Goal: Task Accomplishment & Management: Manage account settings

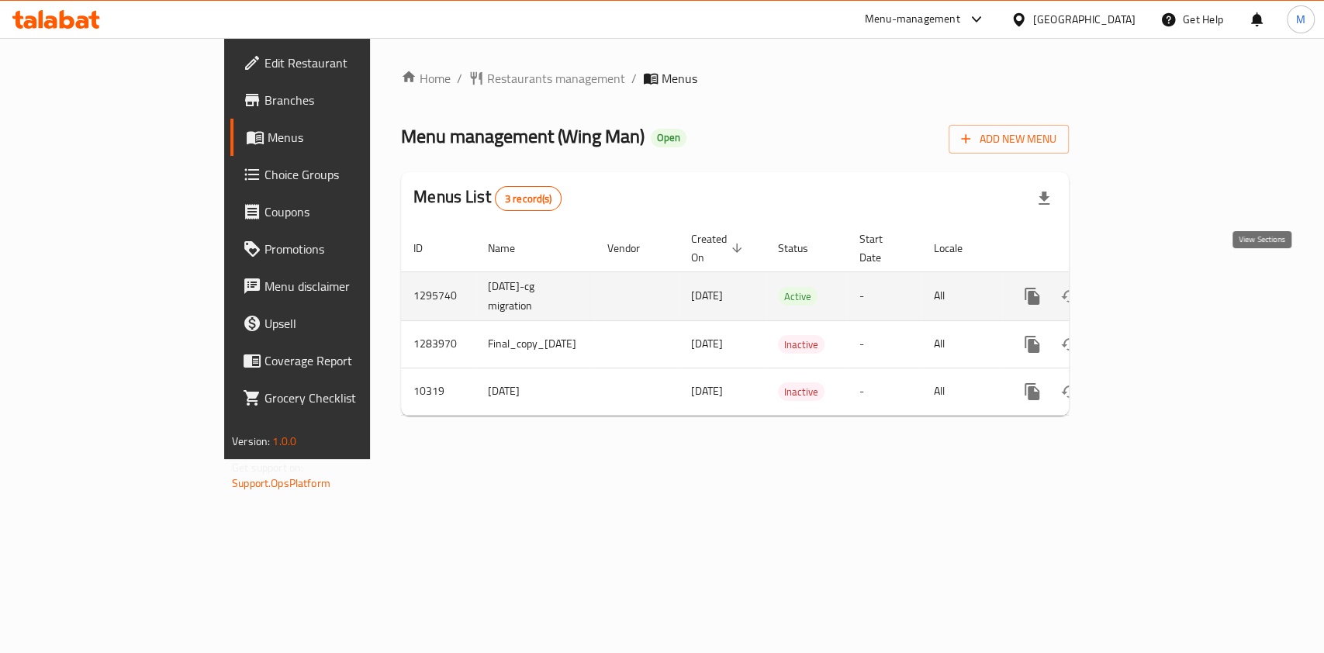
click at [1153, 287] on icon "enhanced table" at bounding box center [1144, 296] width 19 height 19
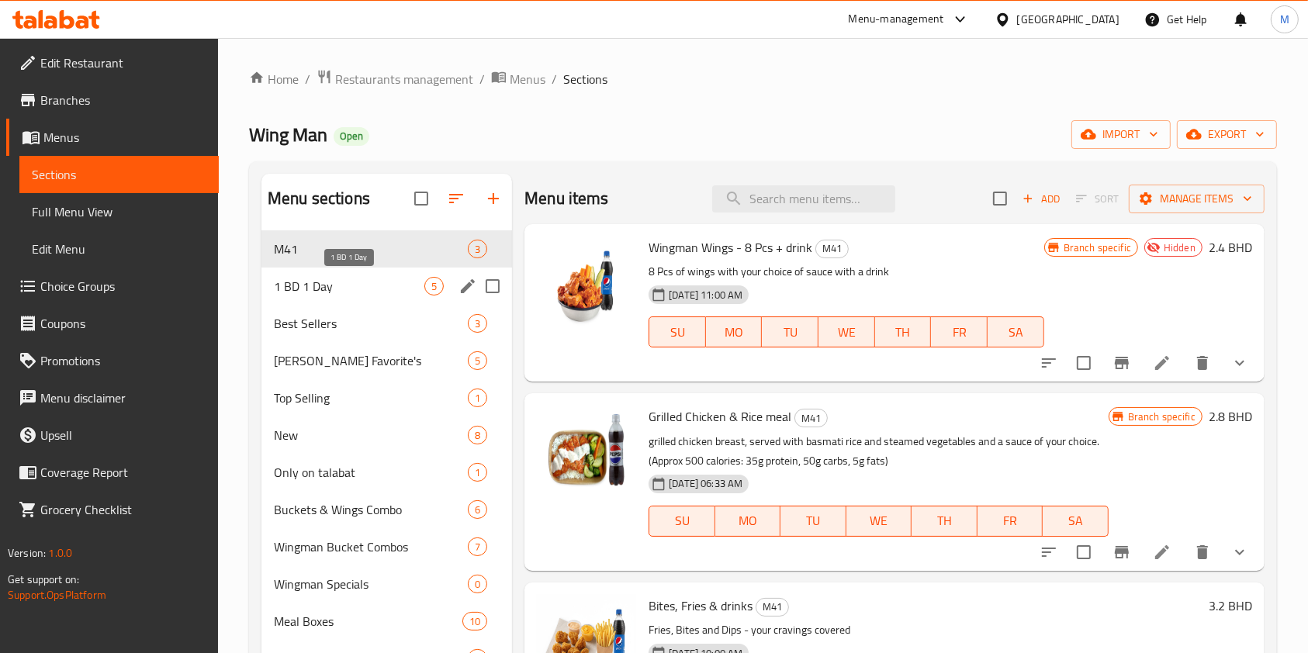
click at [323, 290] on span "1 BD 1 Day" at bounding box center [349, 286] width 150 height 19
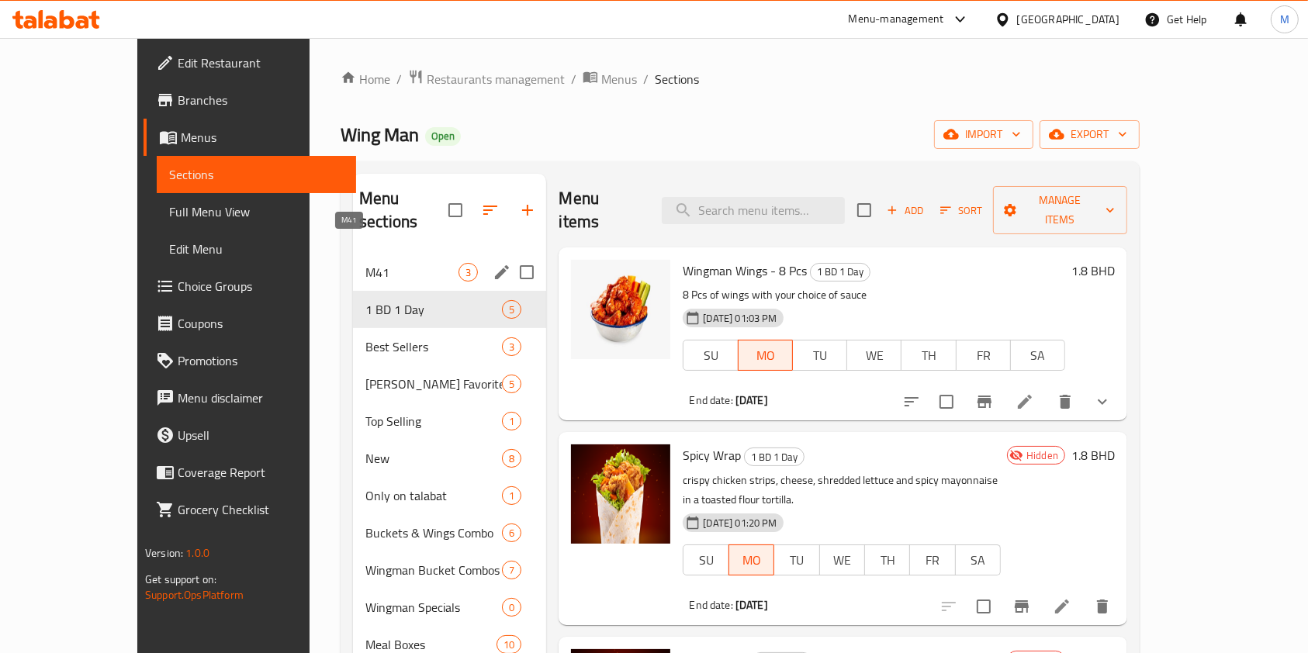
click at [365, 263] on span "M41" at bounding box center [411, 272] width 93 height 19
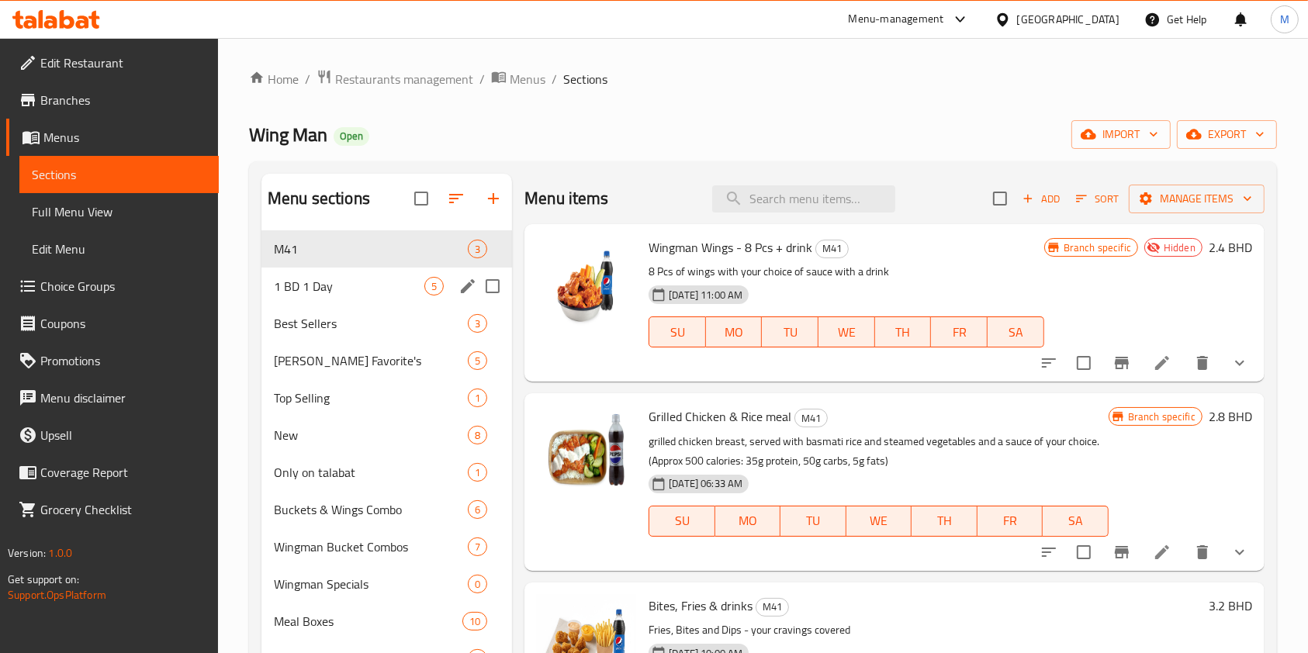
click at [344, 301] on div "1 BD 1 Day 5" at bounding box center [386, 286] width 251 height 37
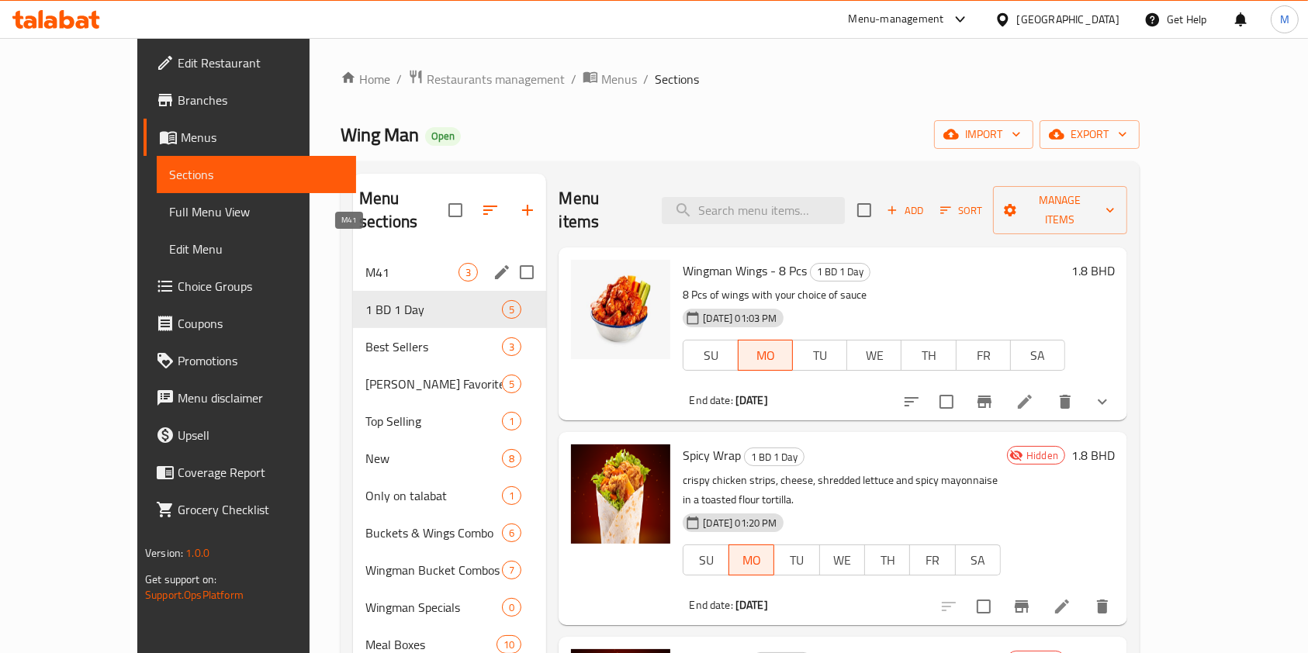
click at [365, 263] on span "M41" at bounding box center [411, 272] width 93 height 19
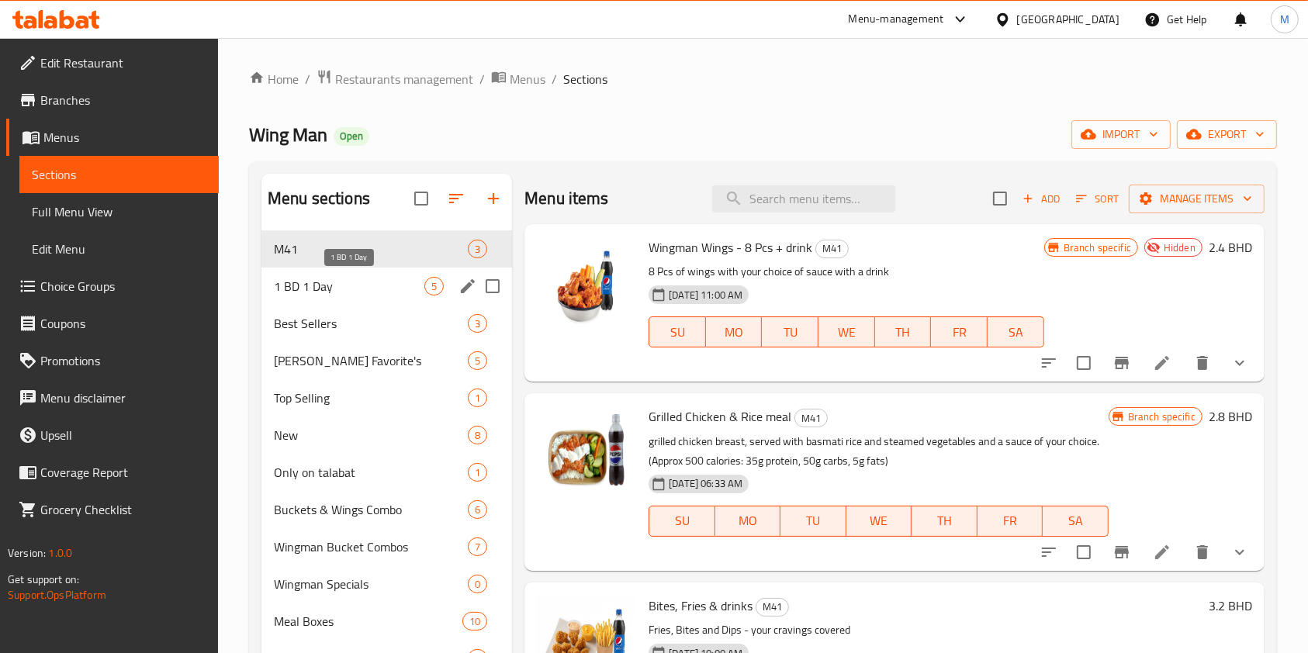
click at [347, 291] on span "1 BD 1 Day" at bounding box center [349, 286] width 150 height 19
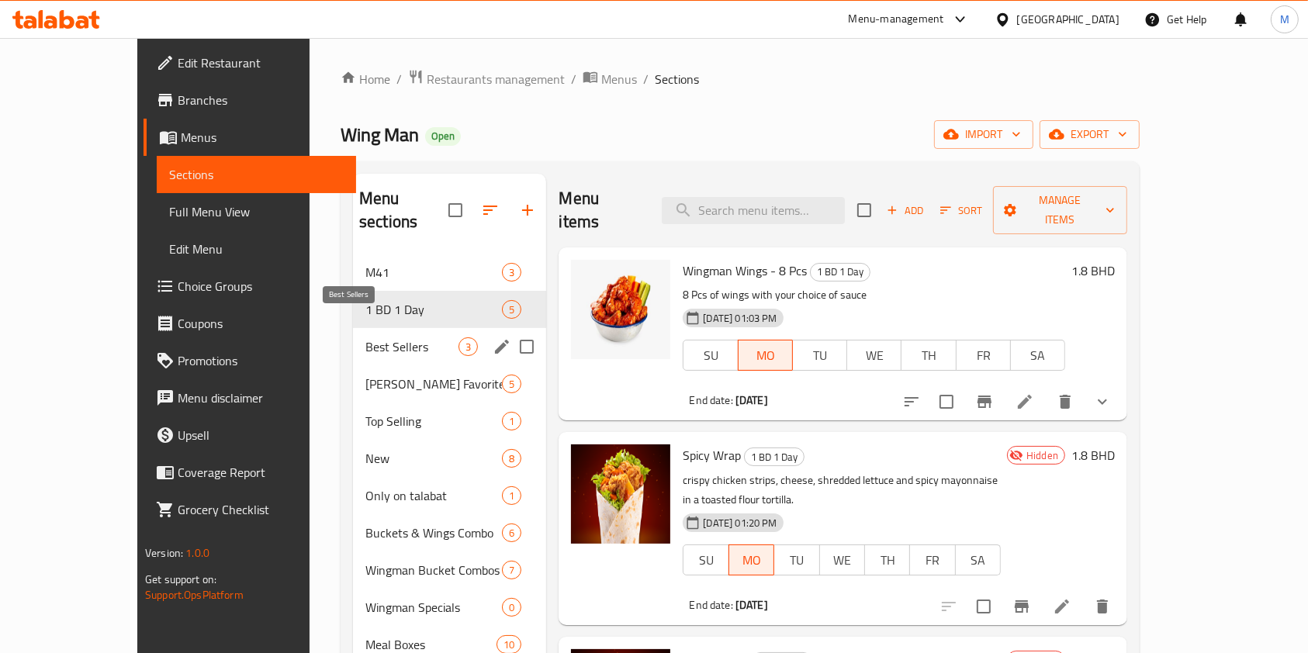
click at [365, 337] on span "Best Sellers" at bounding box center [411, 346] width 93 height 19
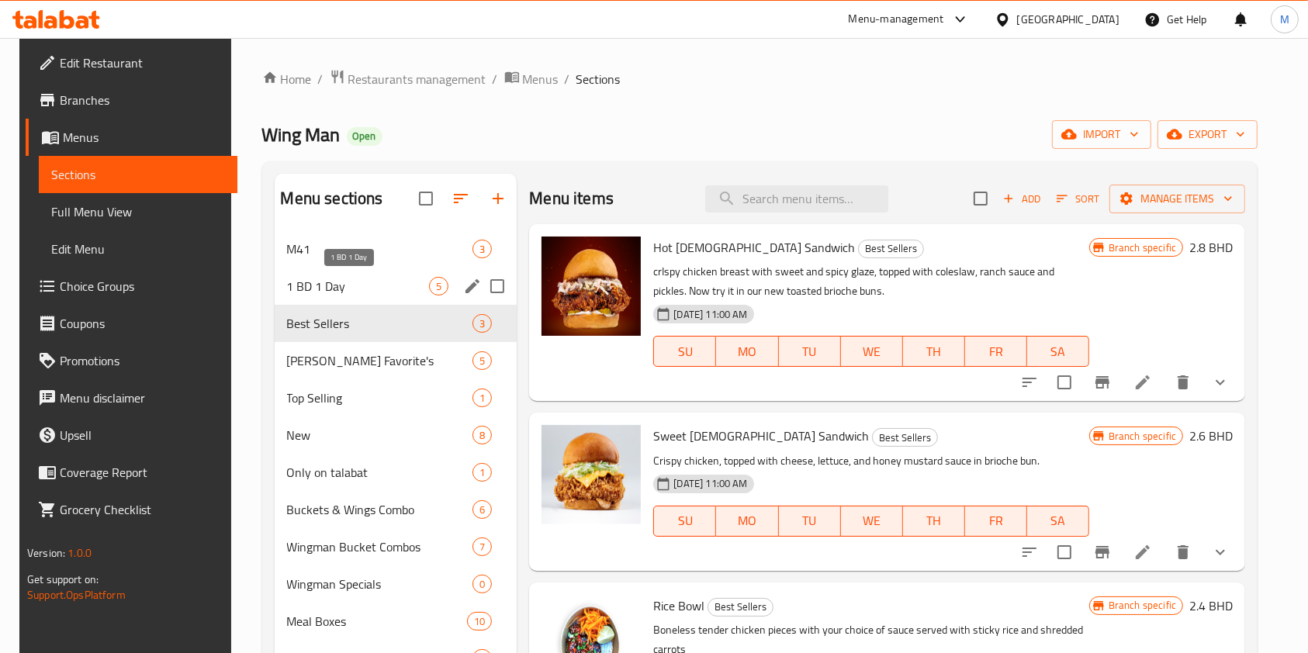
click at [336, 283] on span "1 BD 1 Day" at bounding box center [358, 286] width 143 height 19
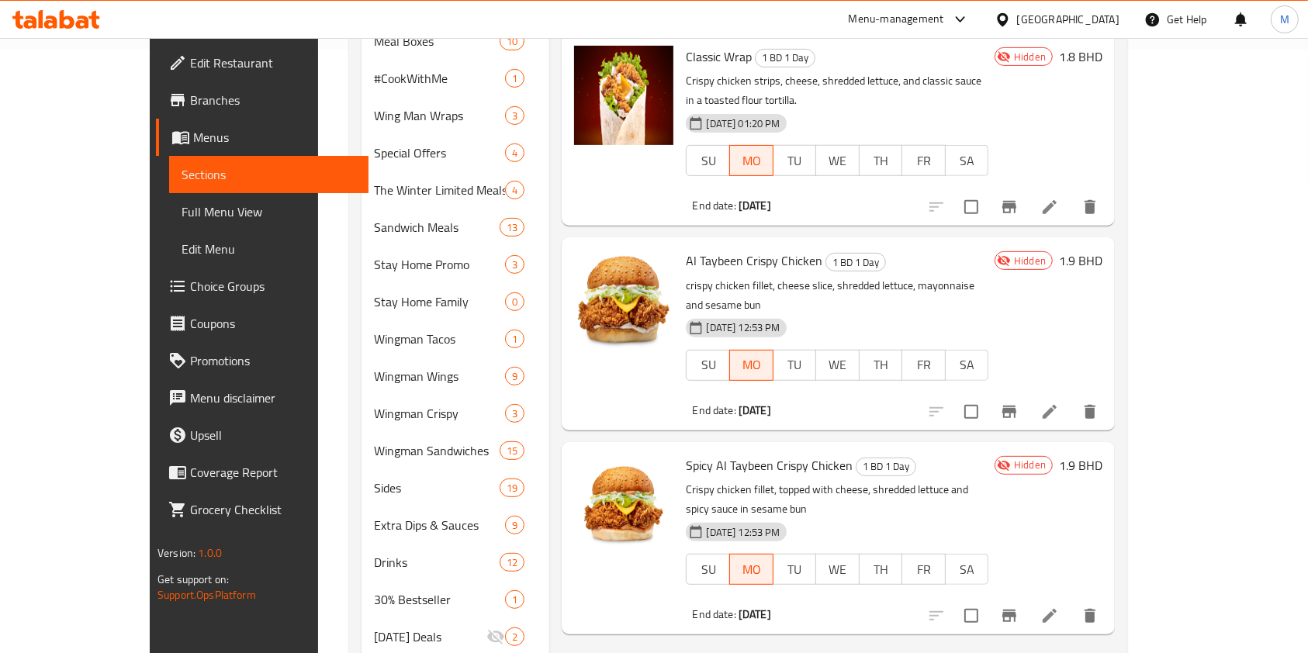
scroll to position [724, 0]
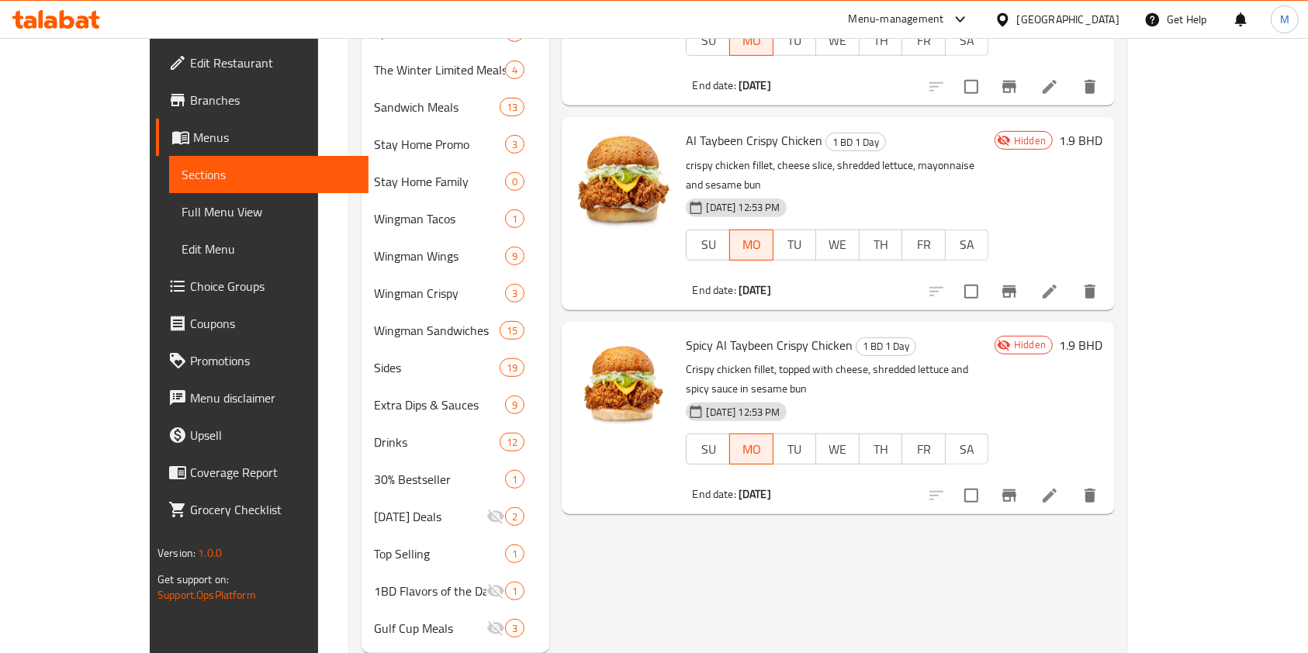
click at [724, 129] on span "Al Taybeen Crispy Chicken" at bounding box center [754, 140] width 137 height 23
copy h6 "Al Taybeen Crispy Chicken"
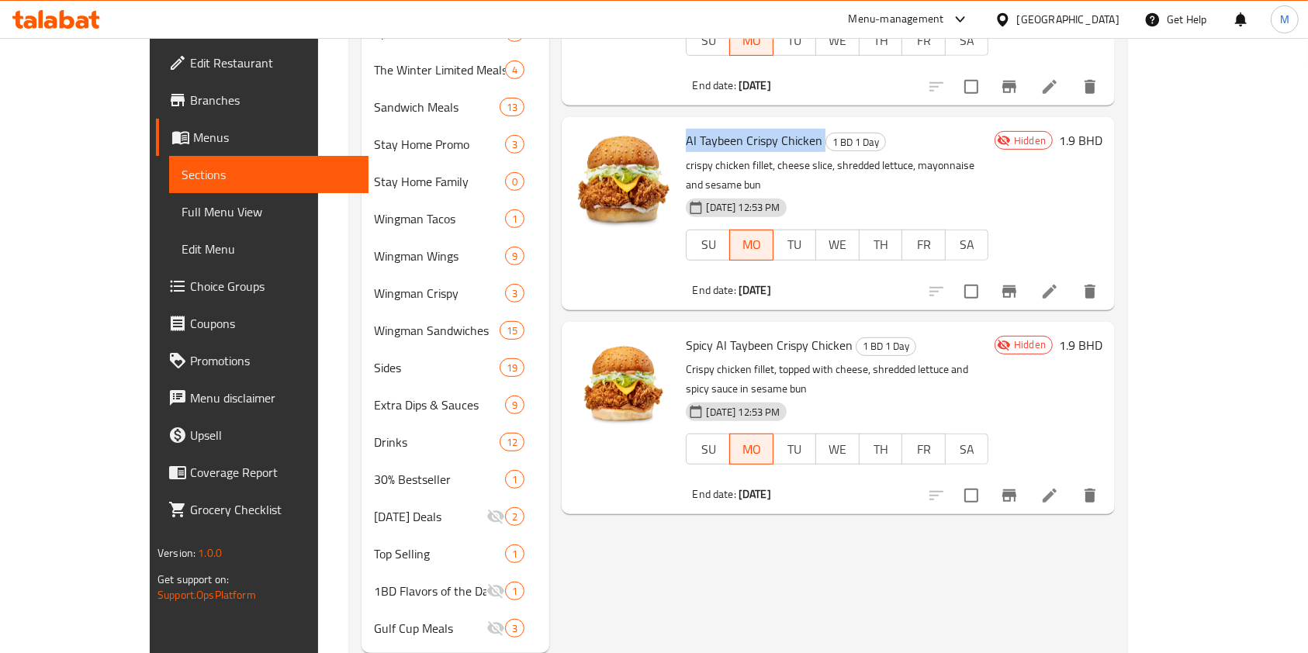
click at [740, 156] on p "crispy chicken fillet, cheese slice, shredded lettuce, mayonnaise and sesame bun" at bounding box center [837, 175] width 302 height 39
click at [741, 334] on span "Spicy Al Taybeen Crispy Chicken" at bounding box center [769, 345] width 167 height 23
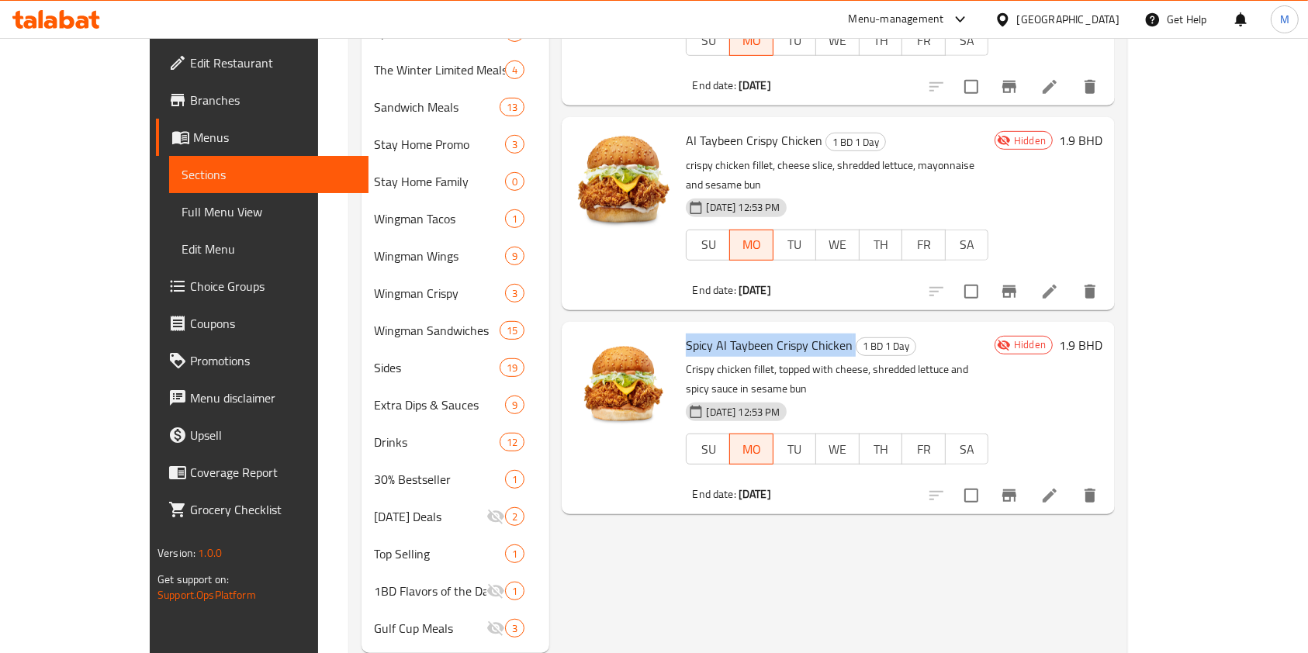
copy h6 "Spicy Al Taybeen Crispy Chicken"
click at [987, 275] on input "checkbox" at bounding box center [971, 291] width 33 height 33
checkbox input "true"
click at [987, 479] on input "checkbox" at bounding box center [971, 495] width 33 height 33
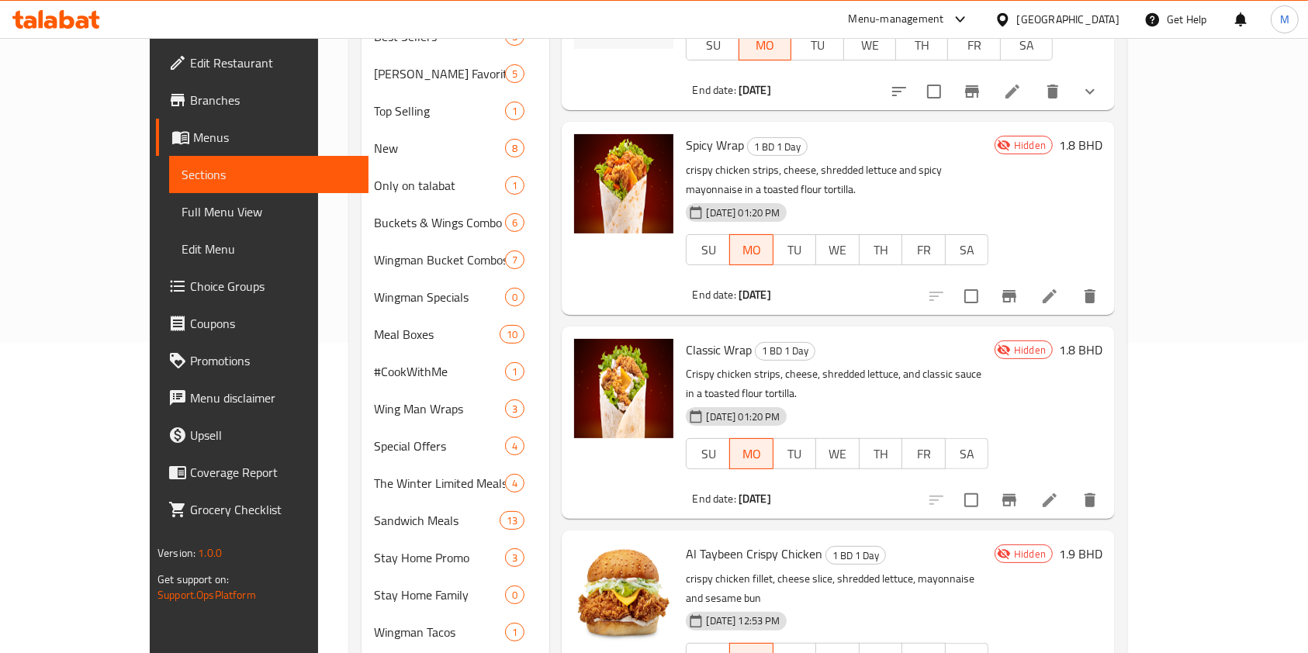
scroll to position [620, 0]
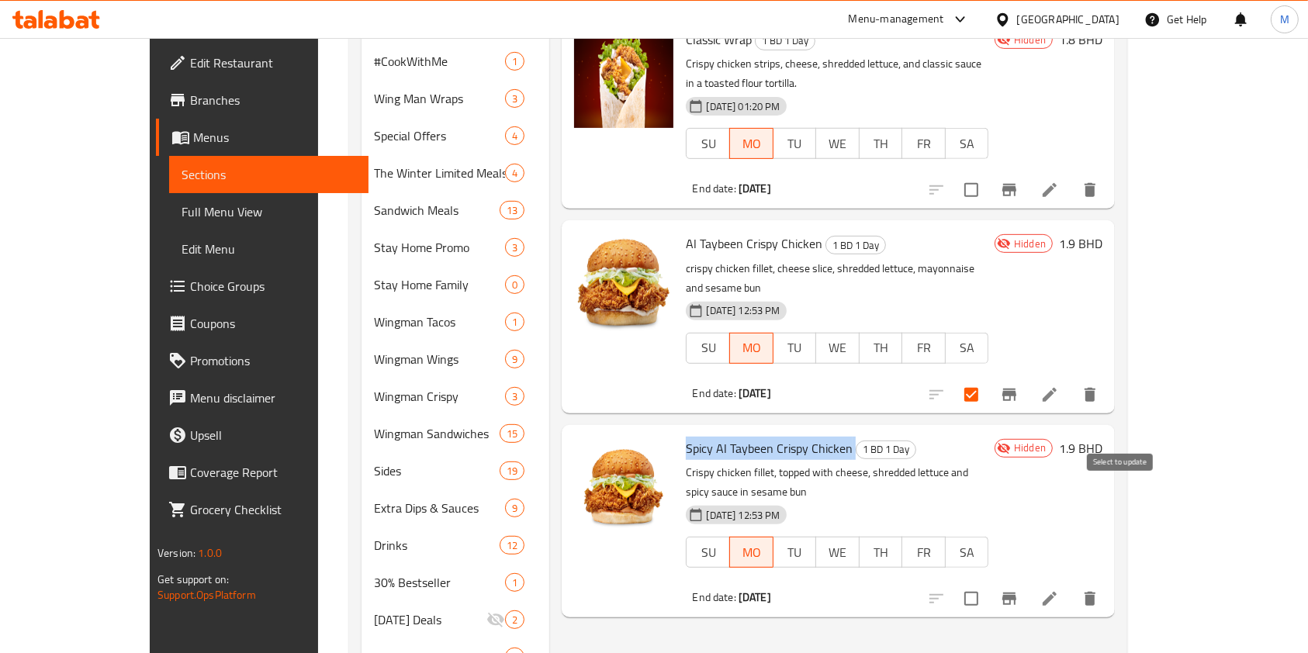
click at [987, 582] on input "checkbox" at bounding box center [971, 598] width 33 height 33
checkbox input "true"
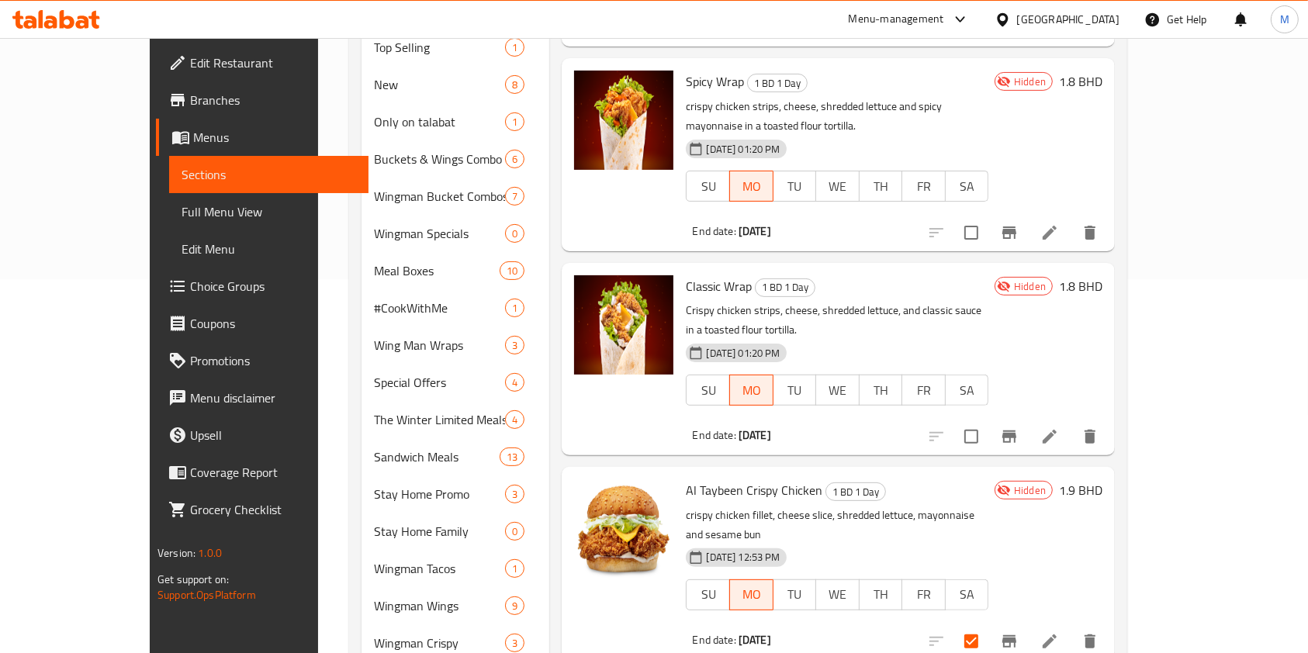
scroll to position [0, 0]
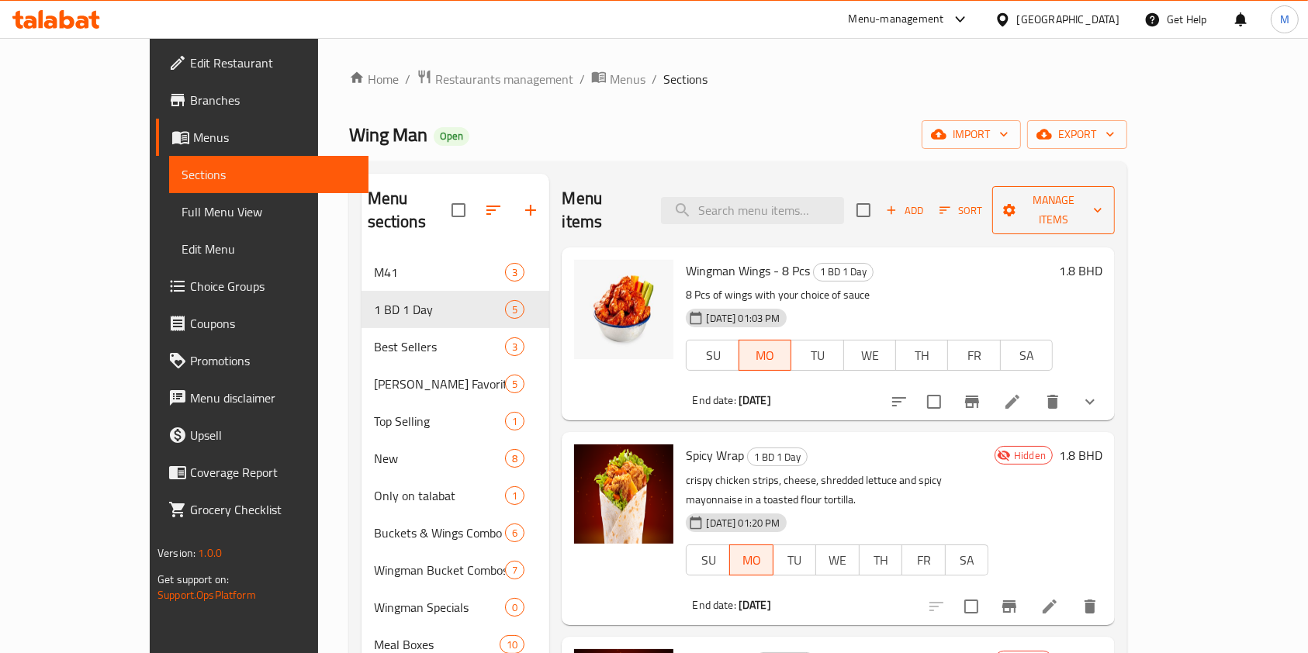
click at [1102, 199] on span "Manage items" at bounding box center [1053, 210] width 98 height 39
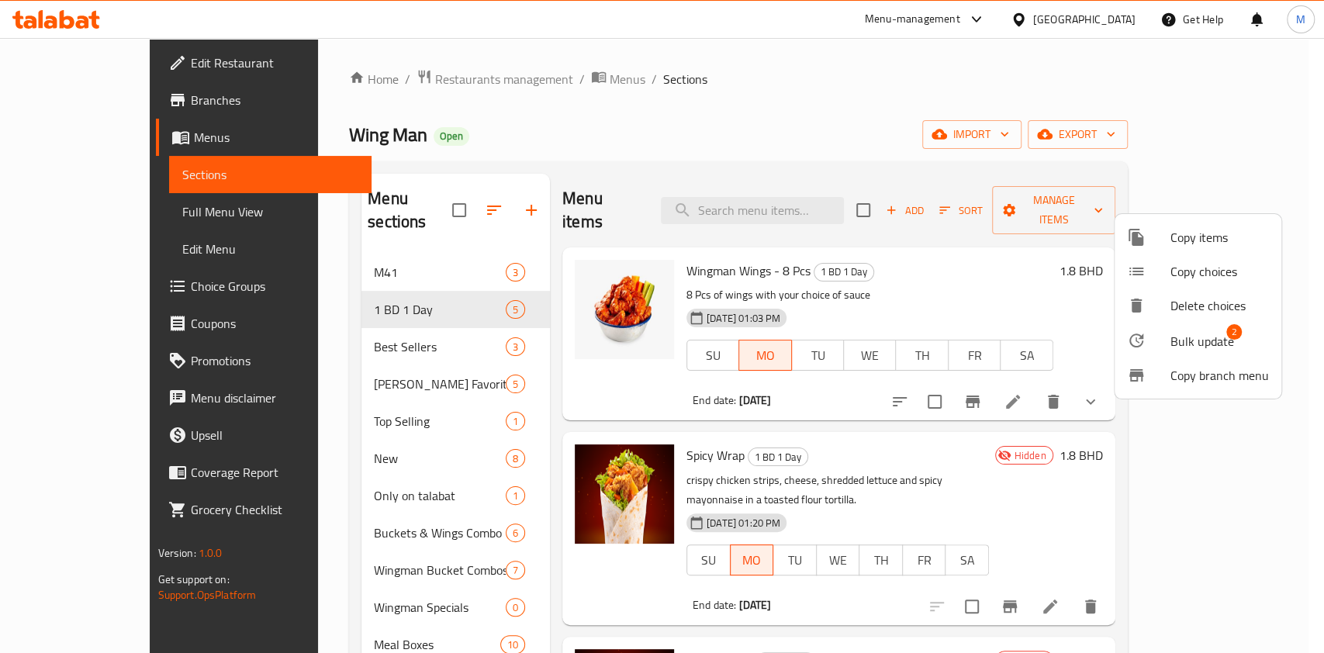
click at [1198, 351] on span "Bulk update" at bounding box center [1202, 341] width 64 height 19
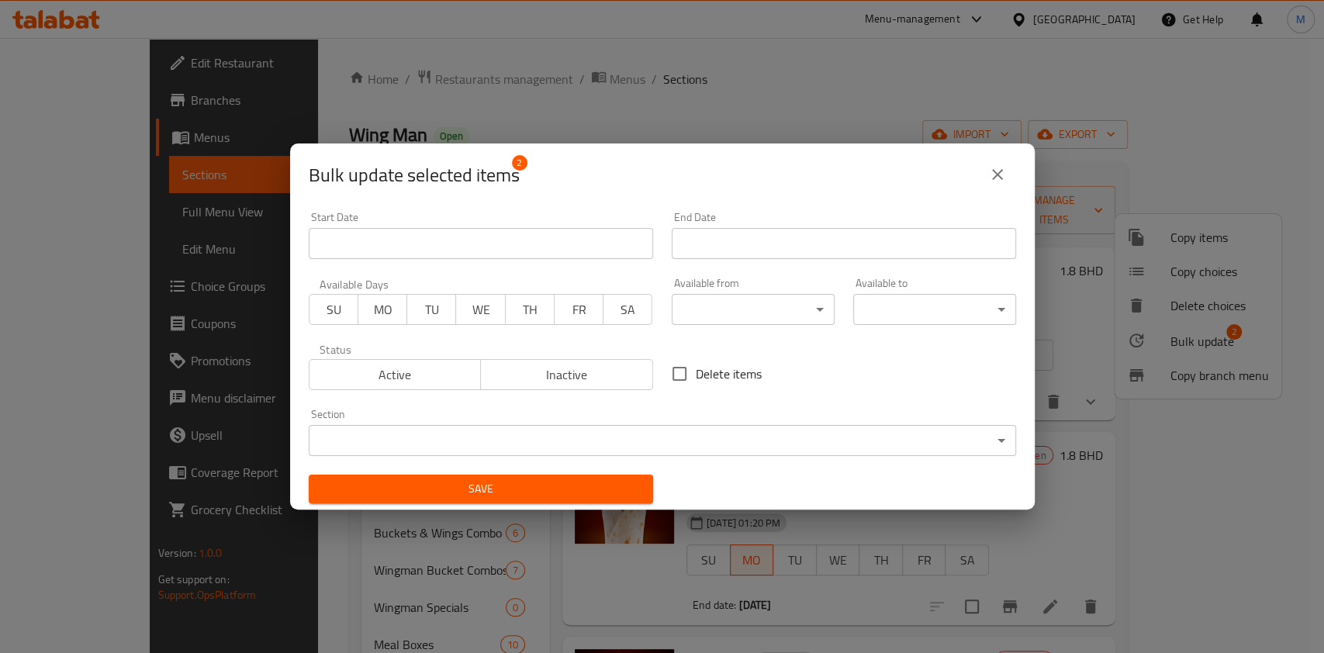
click at [347, 369] on span "Active" at bounding box center [396, 375] width 160 height 22
click at [381, 300] on span "MO" at bounding box center [383, 310] width 36 height 22
click at [375, 301] on span "MO" at bounding box center [383, 310] width 36 height 22
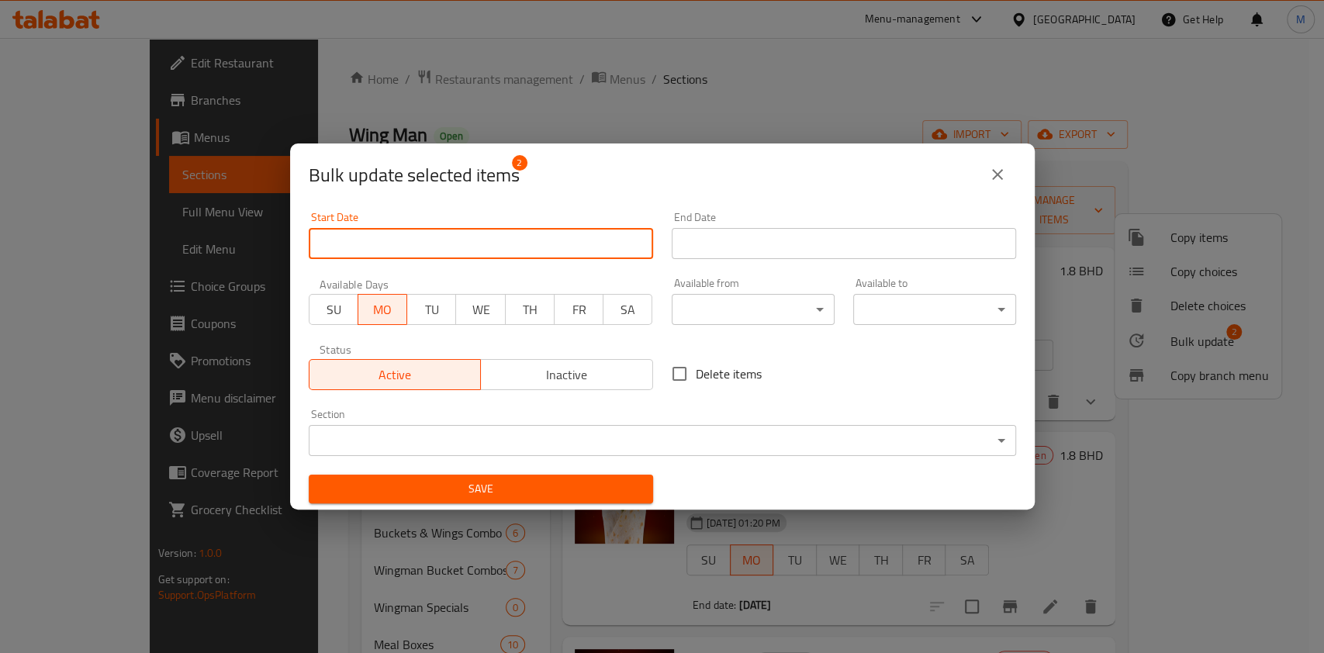
click at [425, 254] on input "Start Date" at bounding box center [481, 243] width 344 height 31
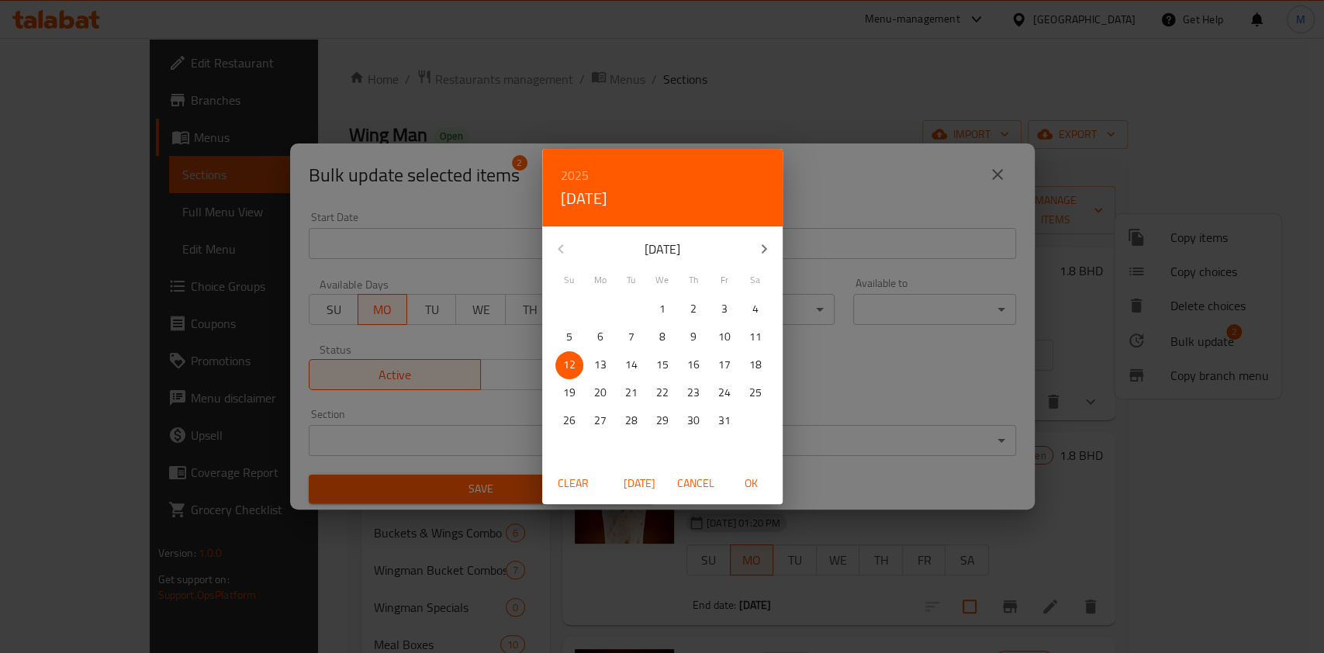
click at [592, 363] on span "13" at bounding box center [600, 364] width 28 height 19
click at [751, 495] on button "OK" at bounding box center [752, 483] width 50 height 29
type input "[DATE]"
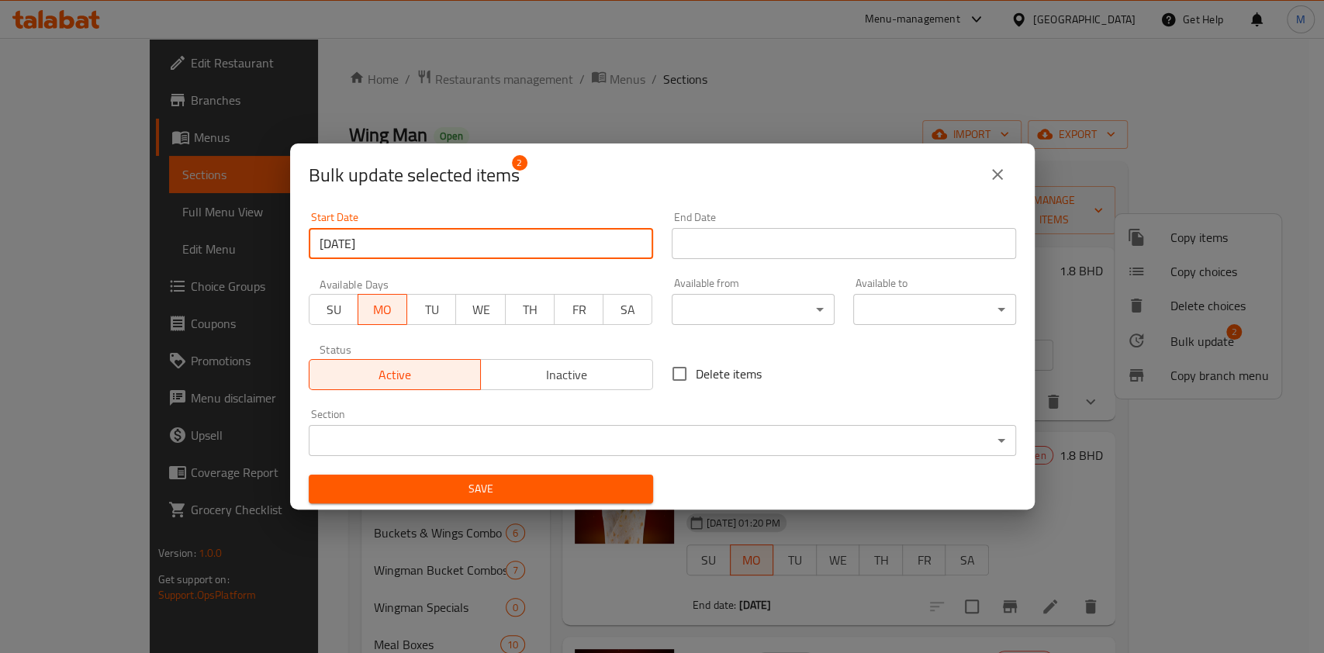
click at [731, 241] on input "Start Date" at bounding box center [844, 243] width 344 height 31
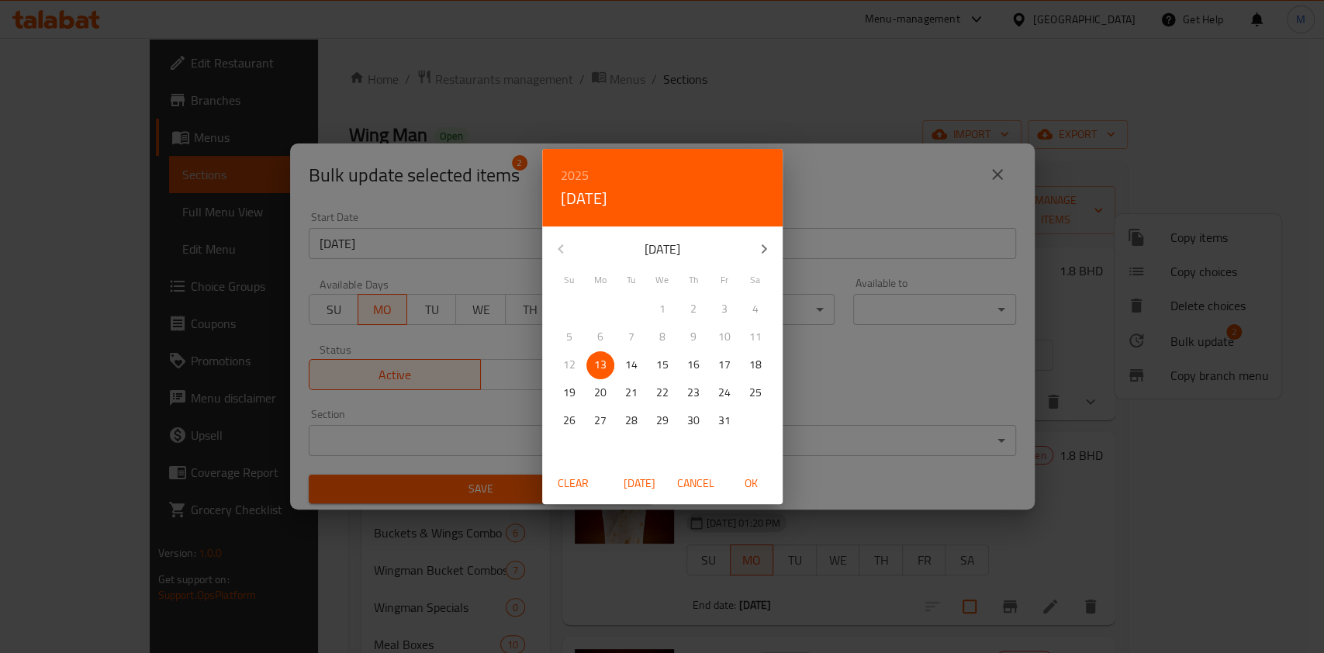
click at [747, 489] on span "OK" at bounding box center [751, 483] width 37 height 19
type input "[DATE]"
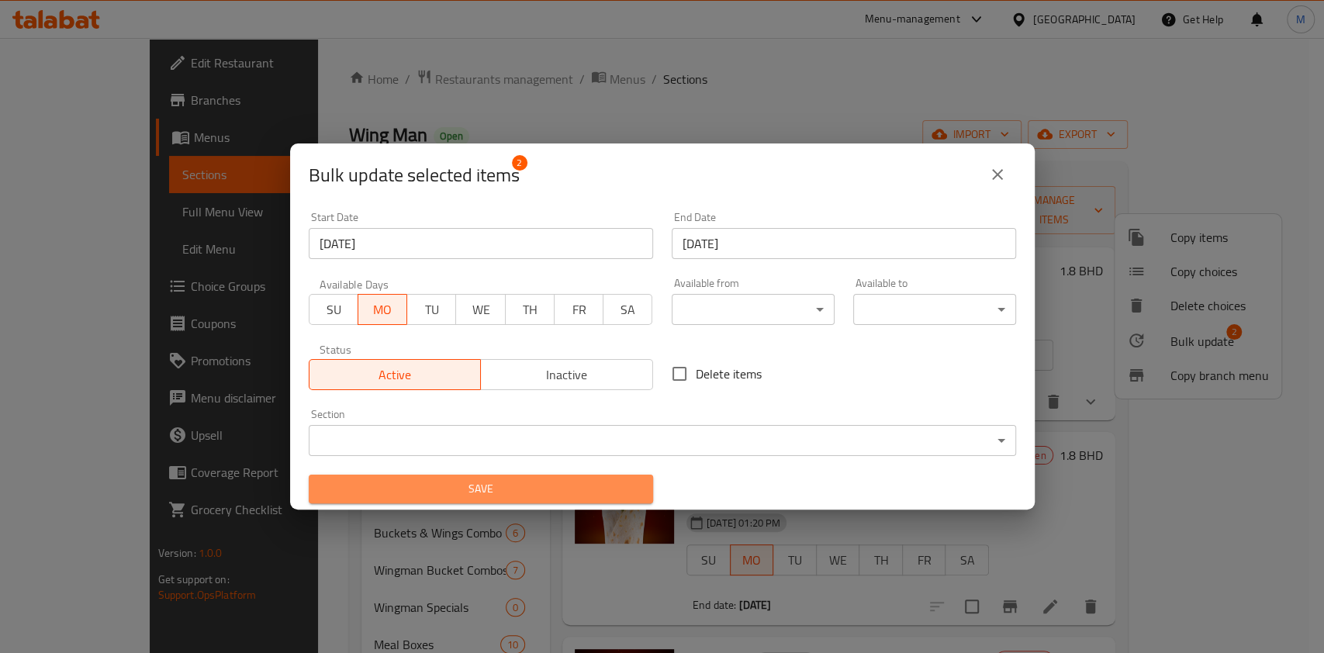
click at [589, 487] on span "Save" at bounding box center [481, 488] width 320 height 19
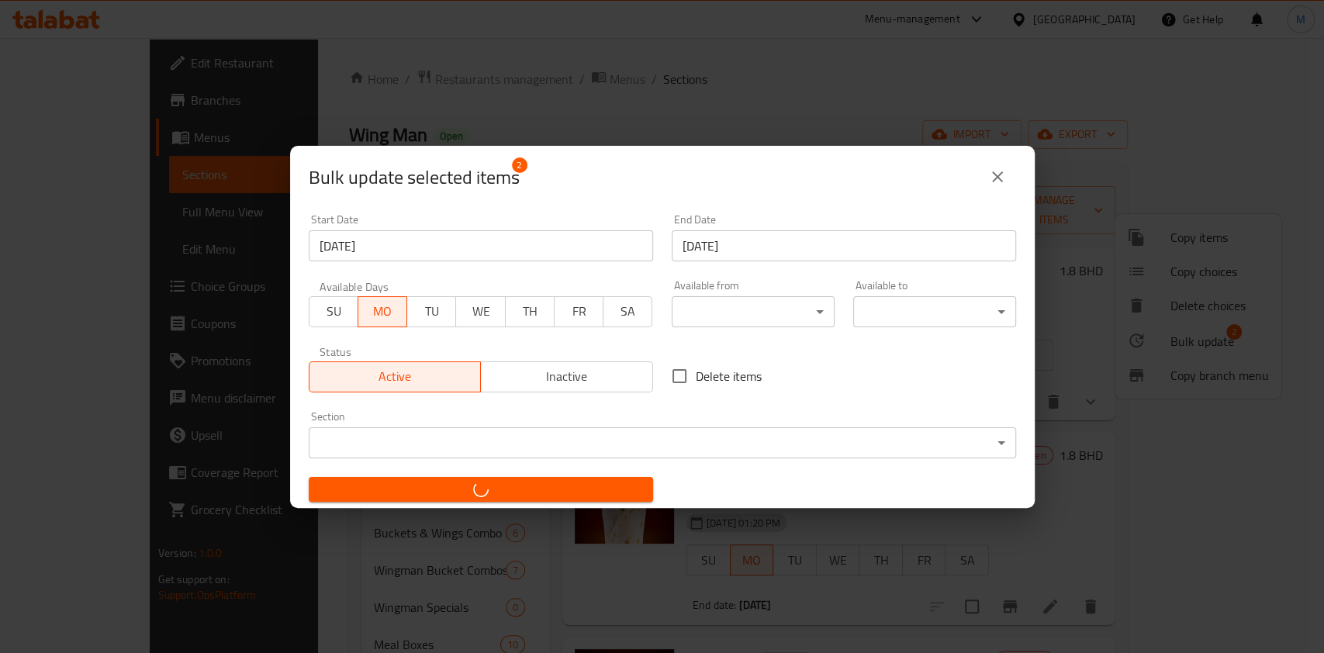
checkbox input "false"
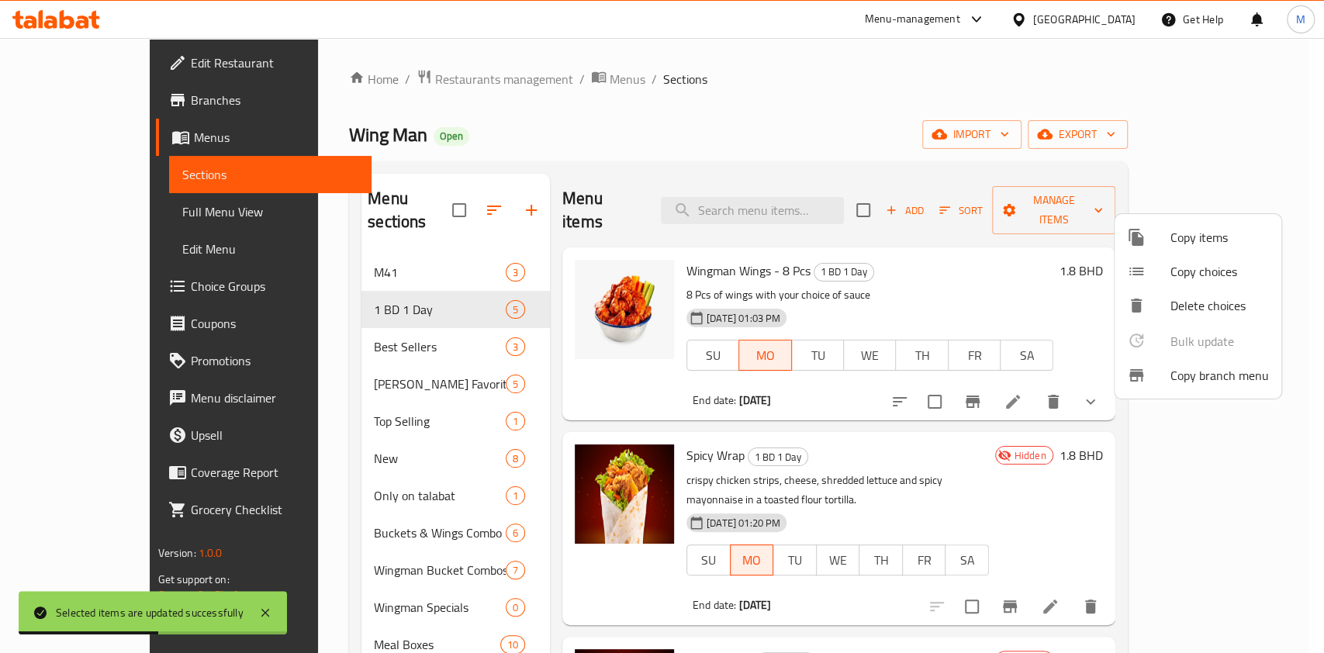
click at [750, 78] on div at bounding box center [662, 326] width 1324 height 653
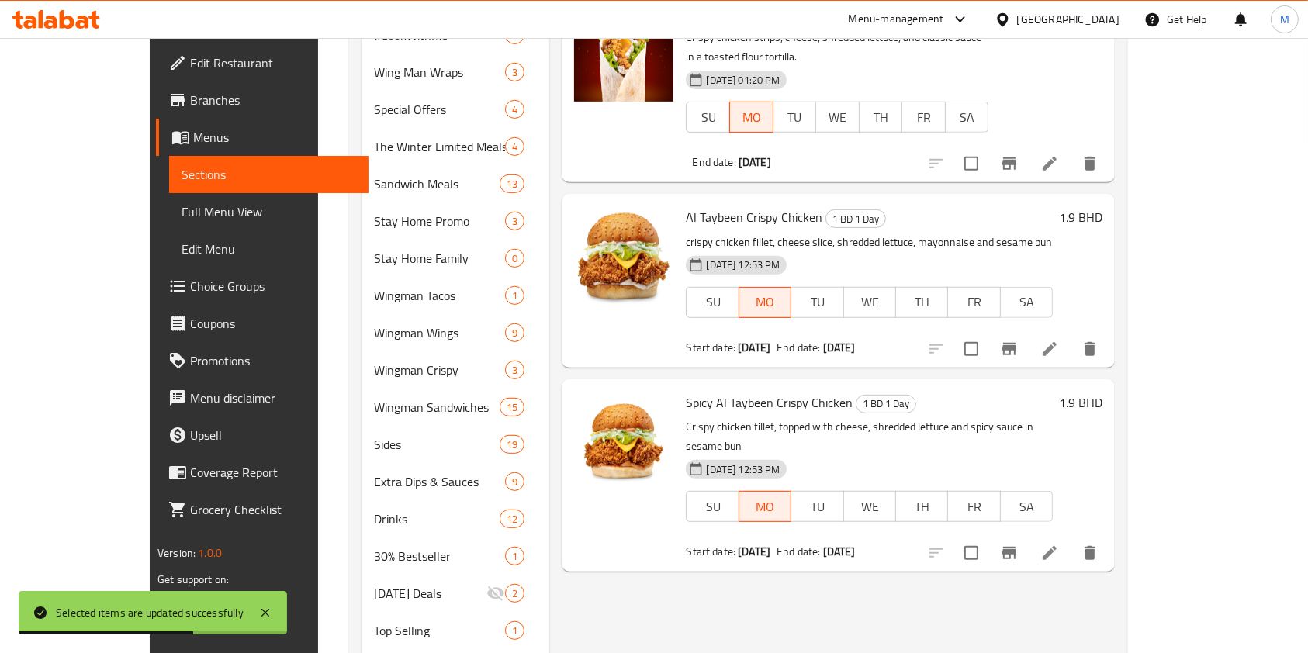
scroll to position [537, 0]
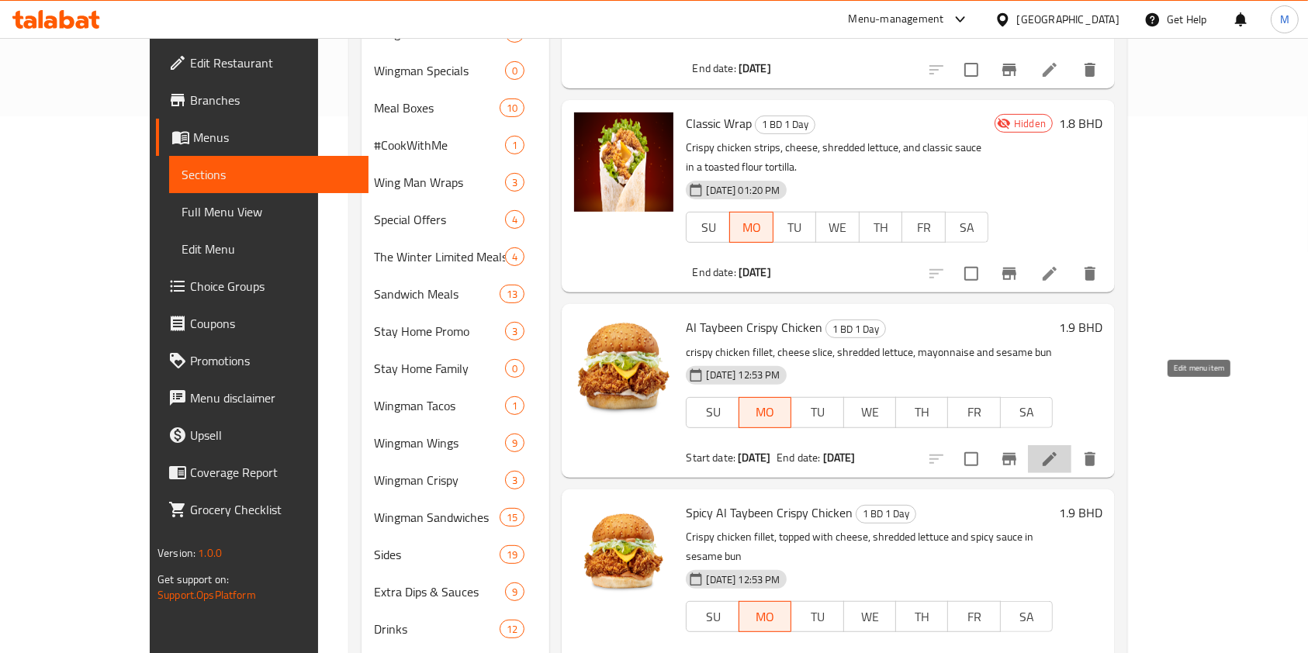
click at [1056, 452] on icon at bounding box center [1049, 459] width 14 height 14
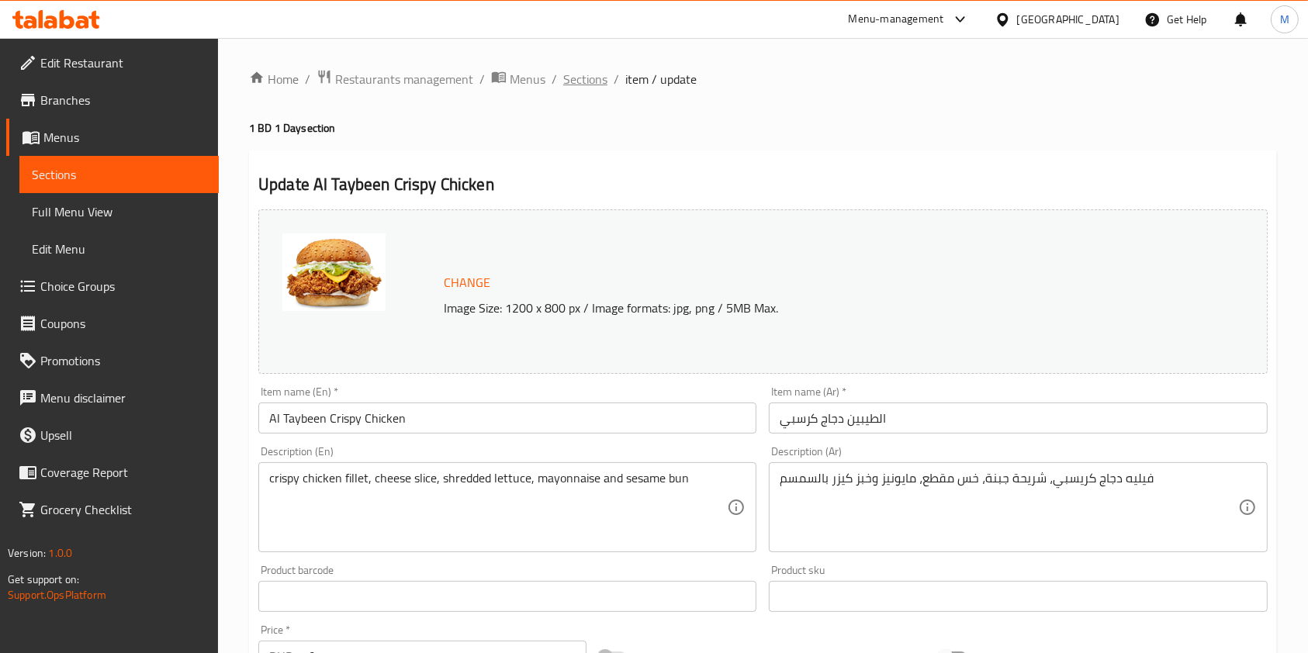
click at [598, 74] on span "Sections" at bounding box center [585, 79] width 44 height 19
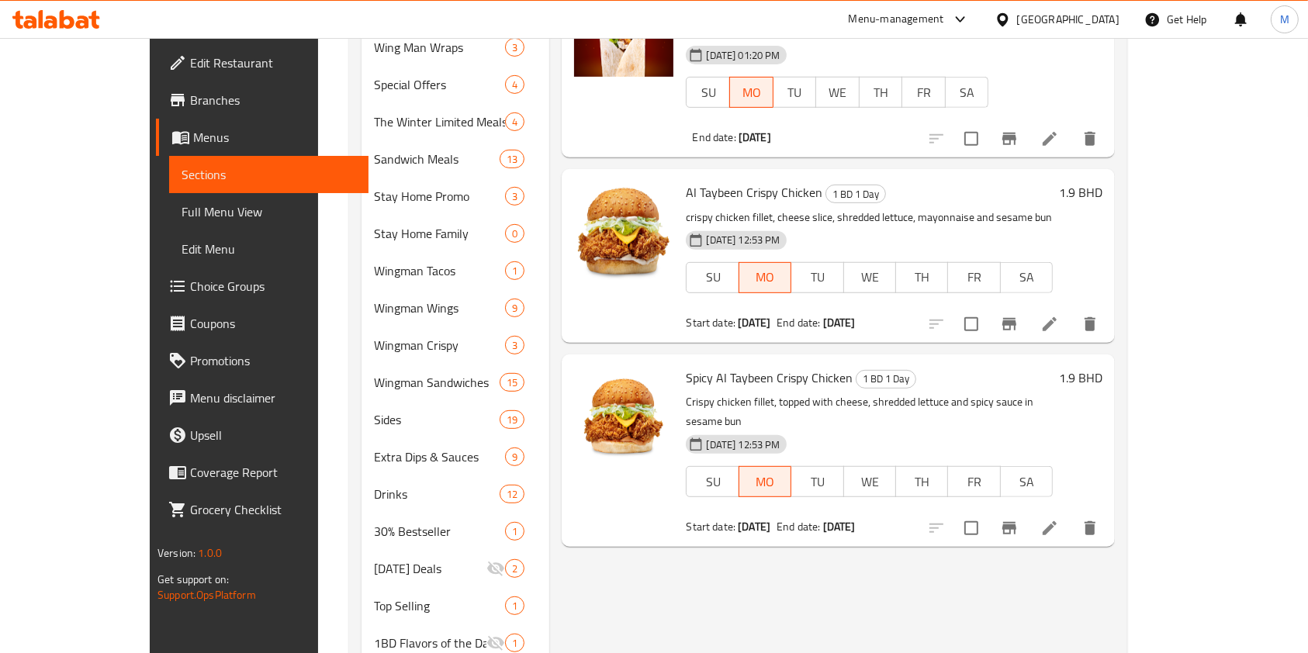
scroll to position [640, 0]
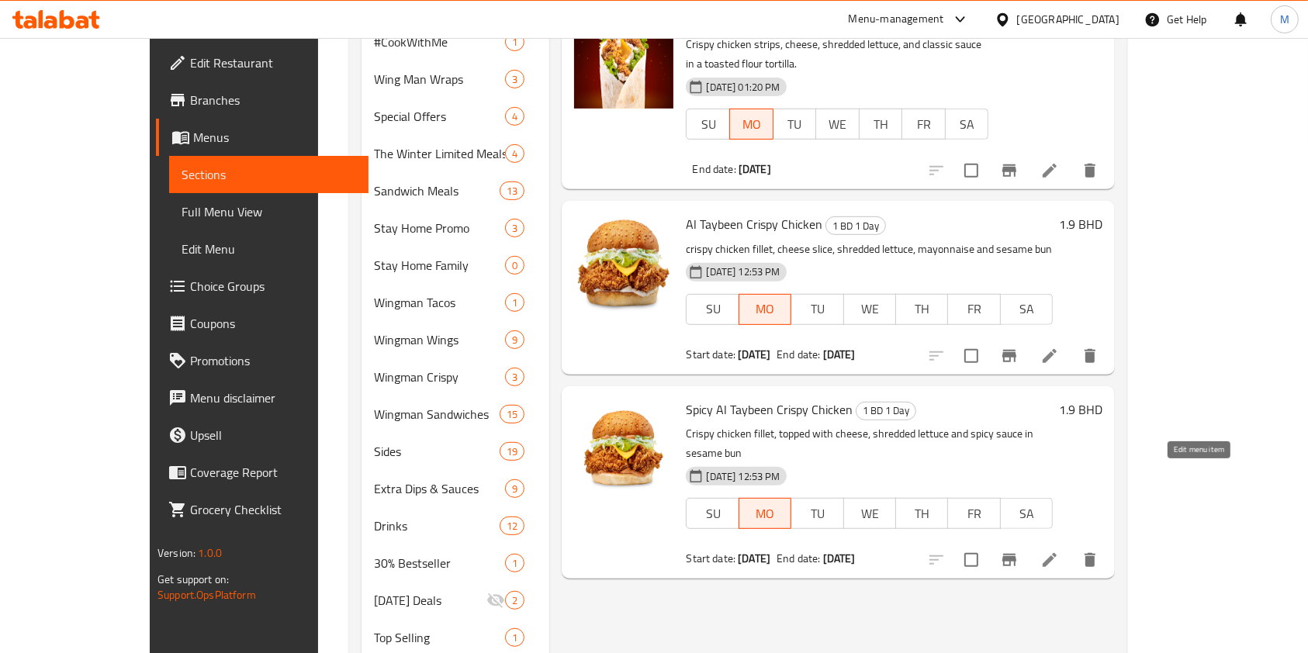
click at [1059, 551] on icon at bounding box center [1049, 560] width 19 height 19
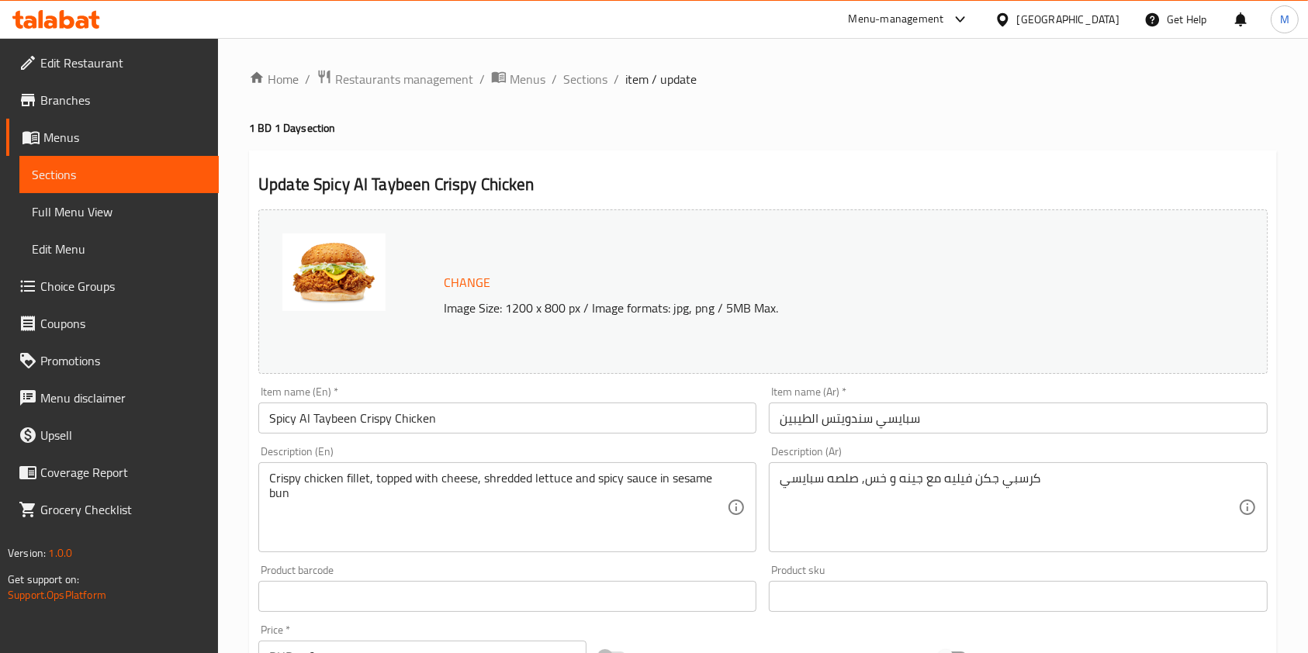
click at [64, 91] on span "Branches" at bounding box center [123, 100] width 166 height 19
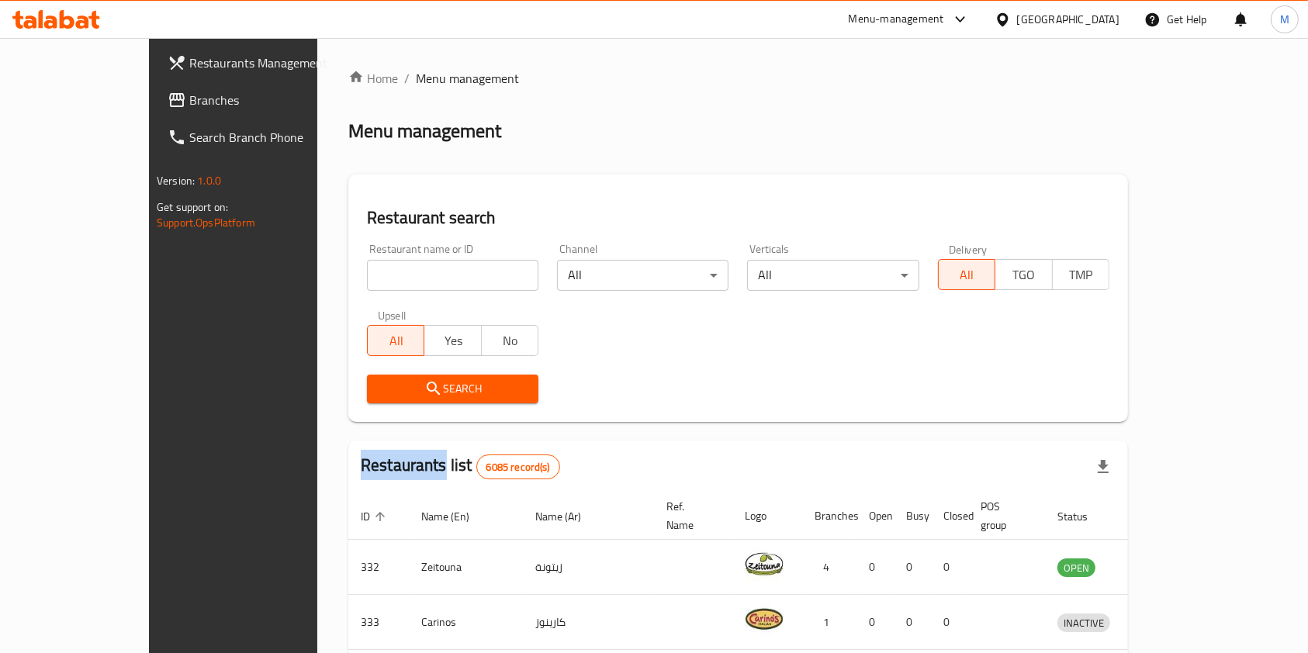
click at [367, 267] on input "search" at bounding box center [452, 275] width 171 height 31
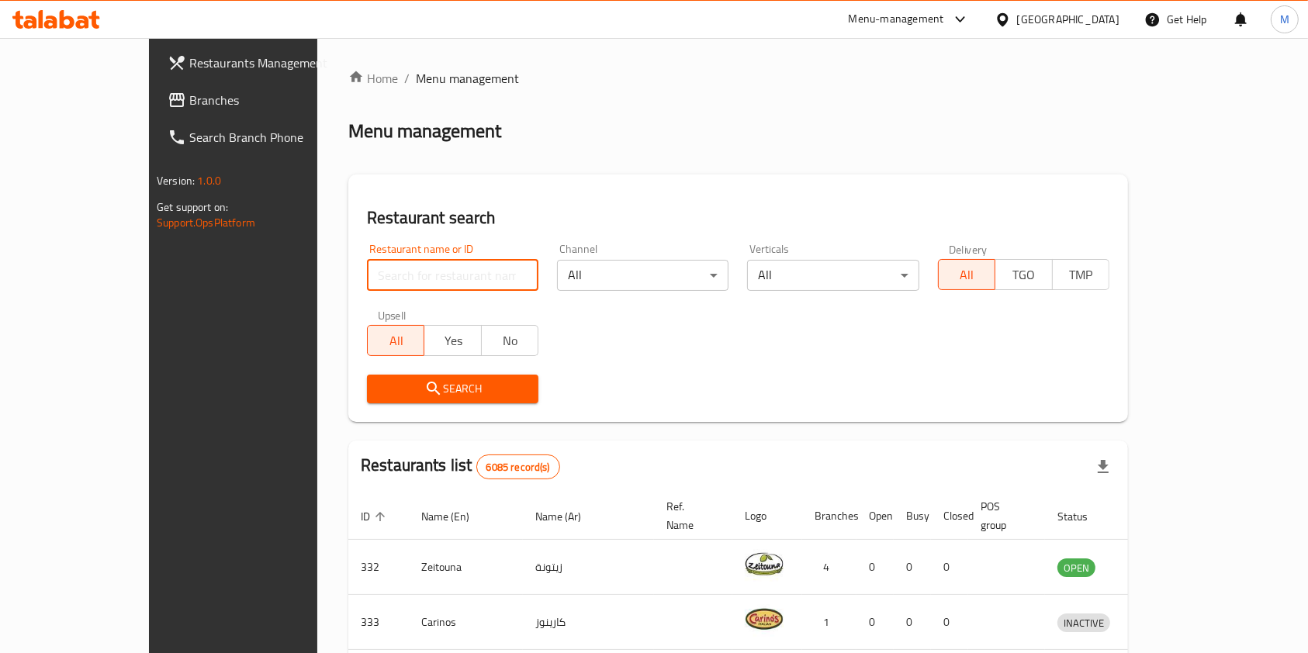
paste input "27910"
type input "27910"
click button "Search" at bounding box center [452, 389] width 171 height 29
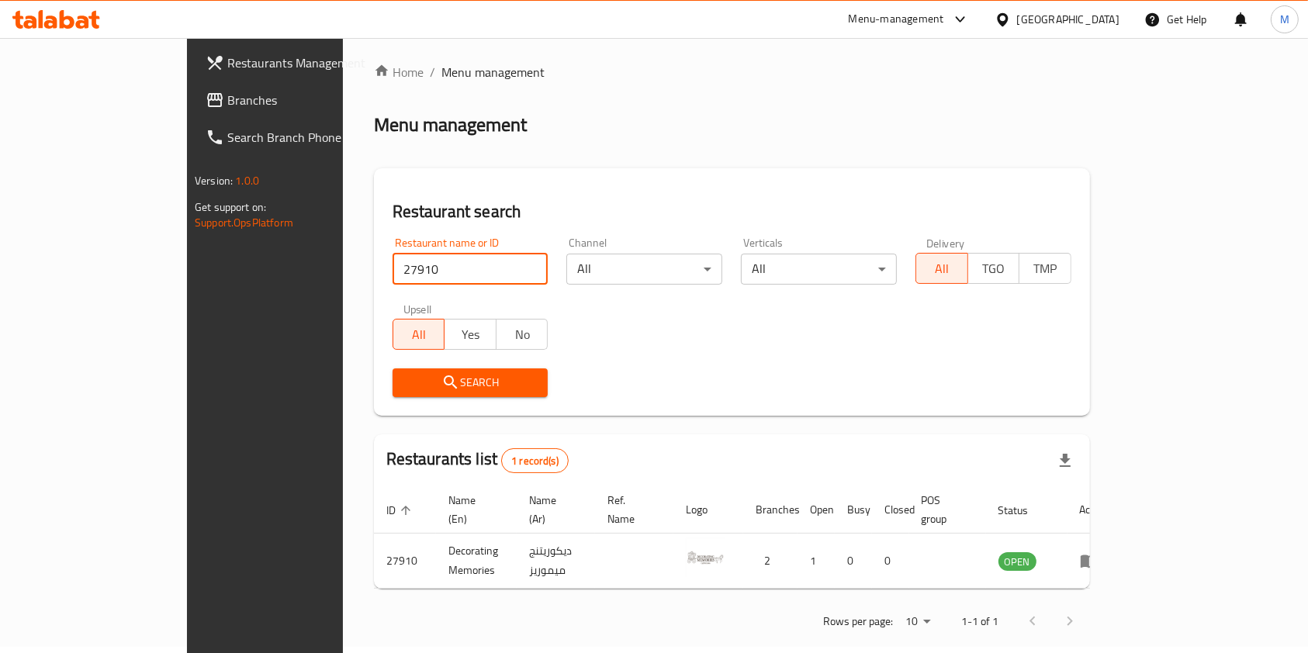
scroll to position [8, 0]
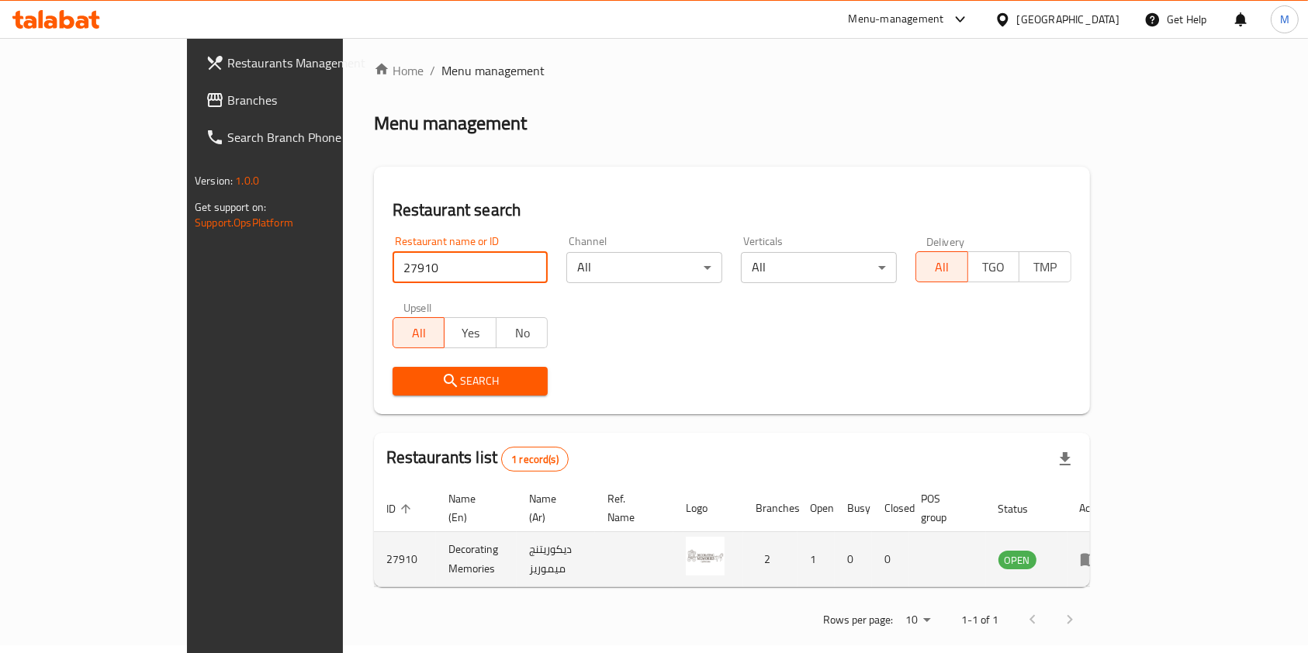
click at [1108, 550] on link "enhanced table" at bounding box center [1094, 559] width 29 height 19
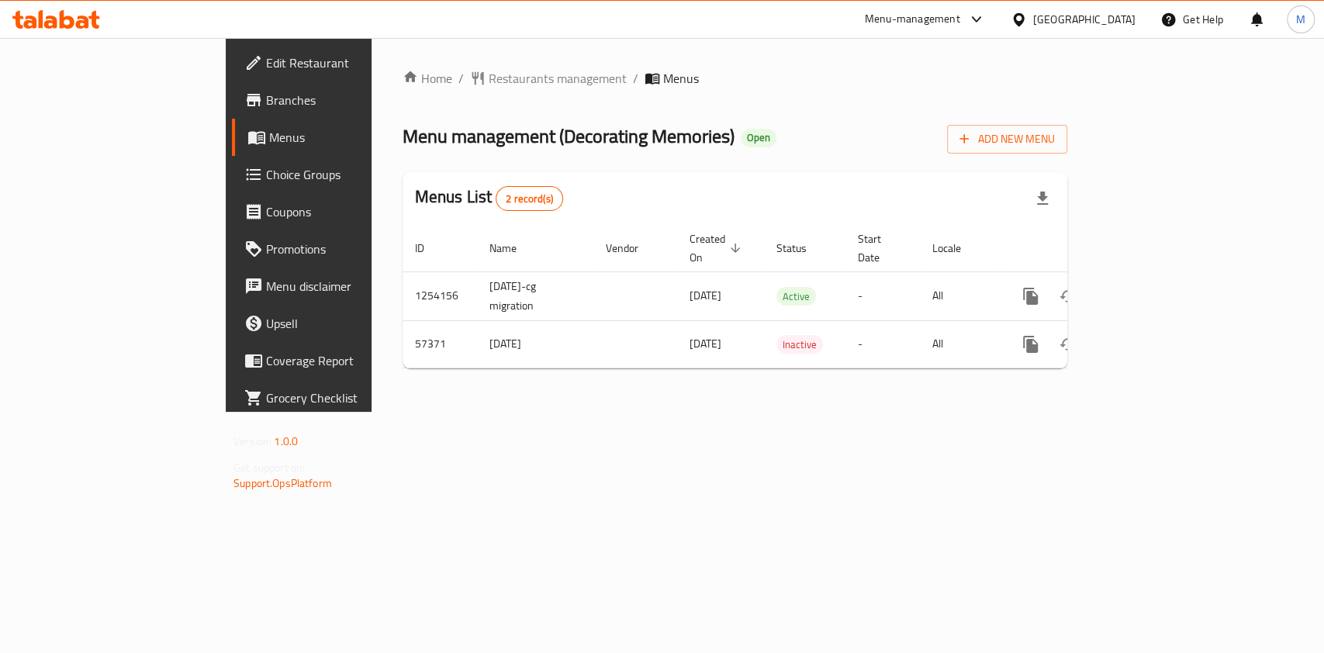
click at [266, 59] on span "Edit Restaurant" at bounding box center [350, 63] width 168 height 19
